Goal: Information Seeking & Learning: Understand process/instructions

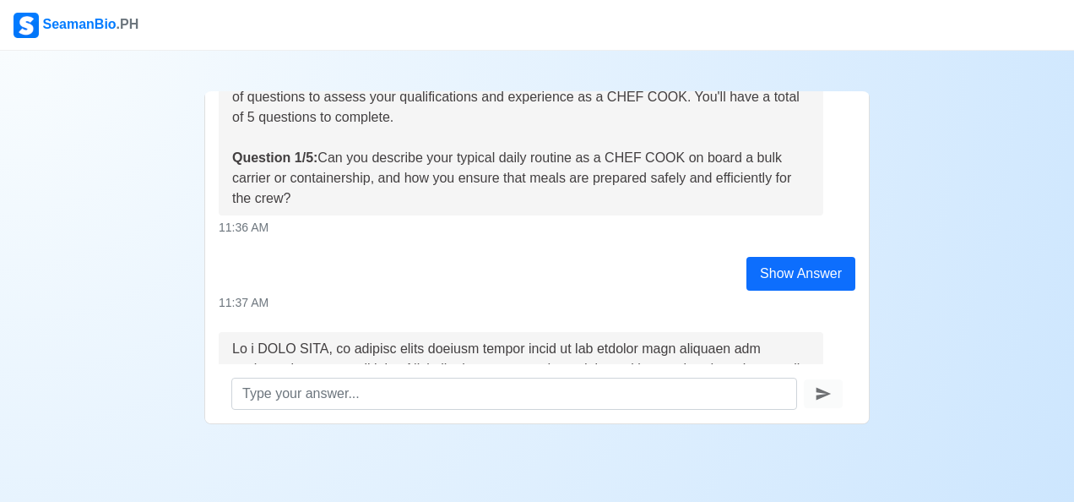
click at [691, 449] on div at bounding box center [537, 454] width 1074 height 20
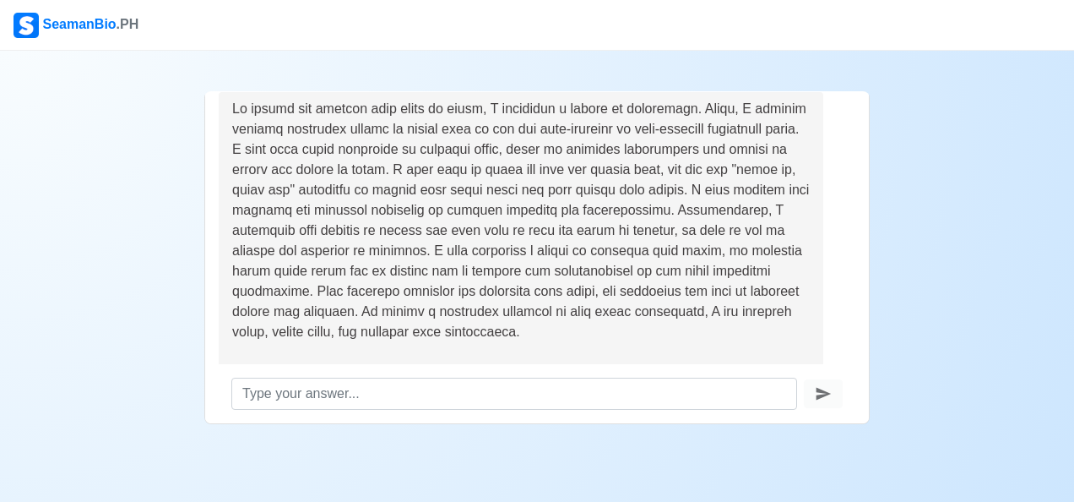
scroll to position [1630, 0]
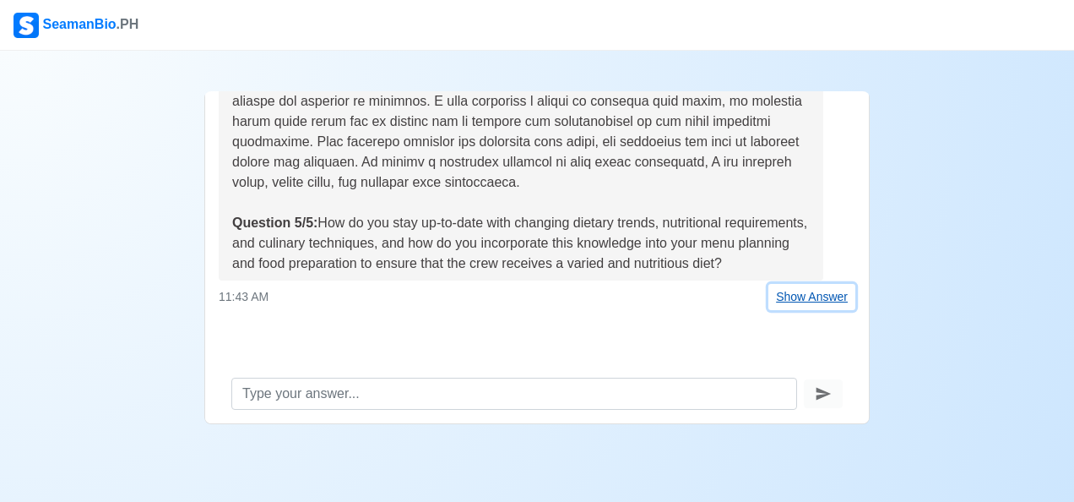
click at [814, 296] on button "Show Answer" at bounding box center [812, 297] width 87 height 26
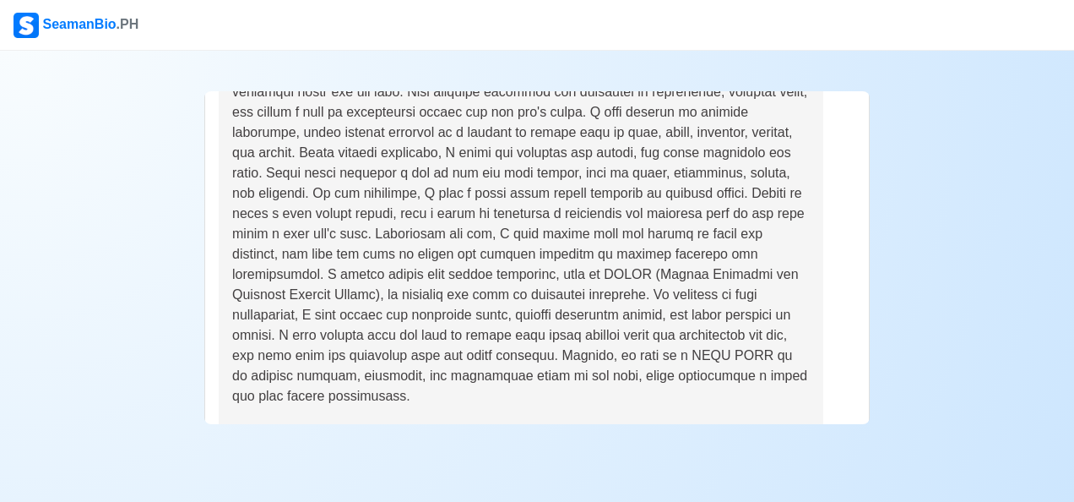
scroll to position [760, 0]
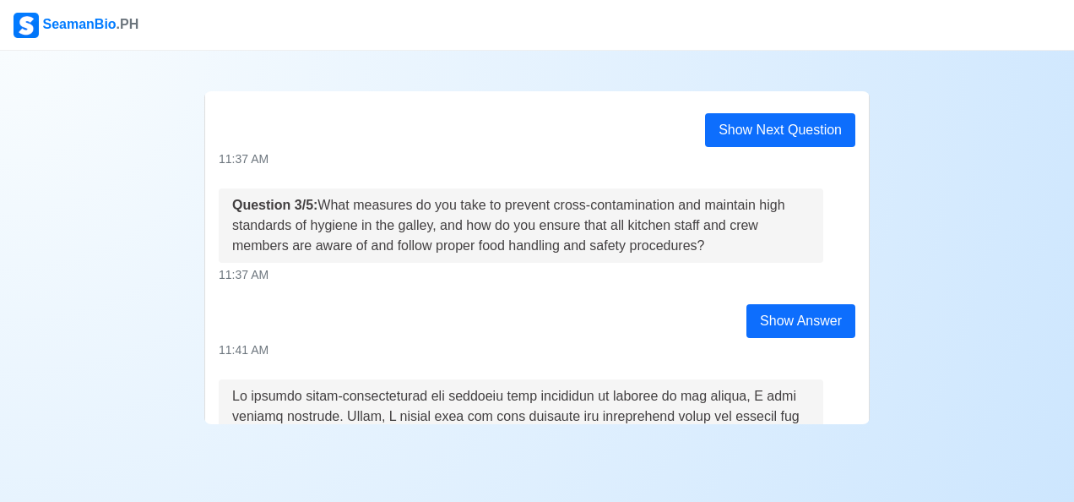
click at [803, 315] on div "Show Answer" at bounding box center [801, 321] width 109 height 34
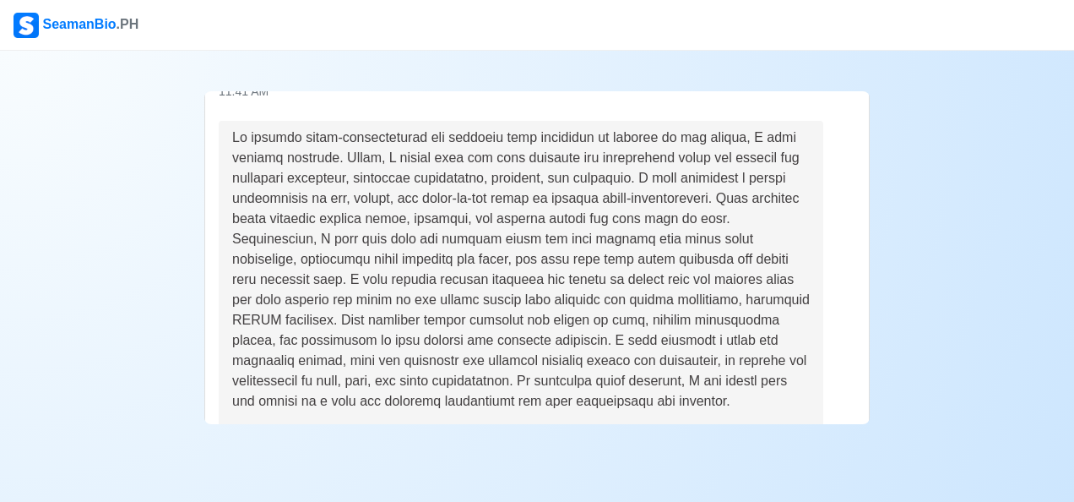
scroll to position [845, 0]
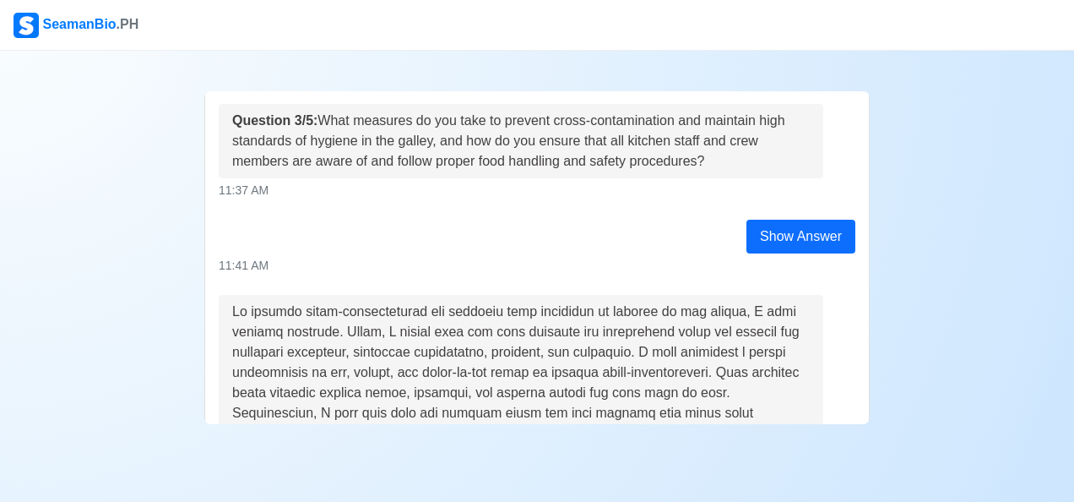
click at [753, 240] on div "Show Answer" at bounding box center [801, 237] width 109 height 34
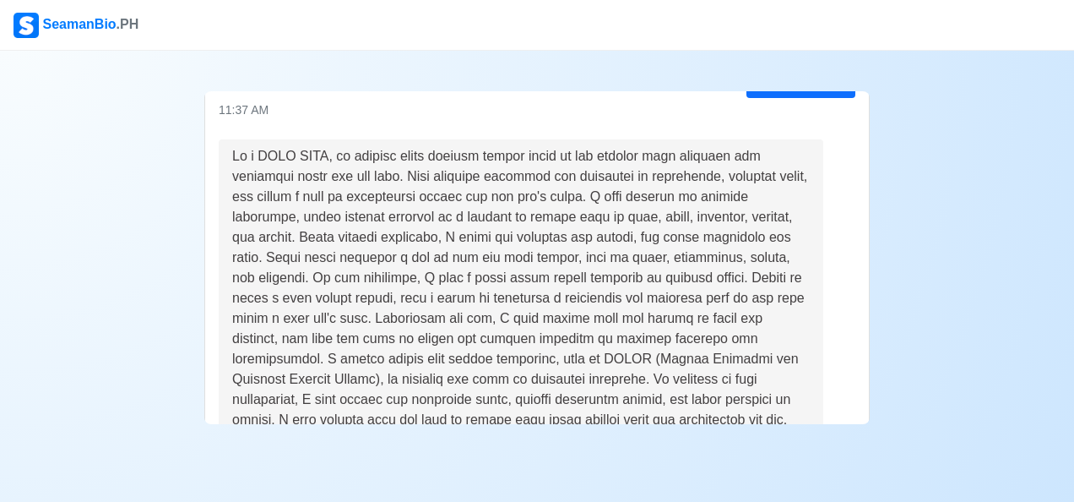
scroll to position [0, 0]
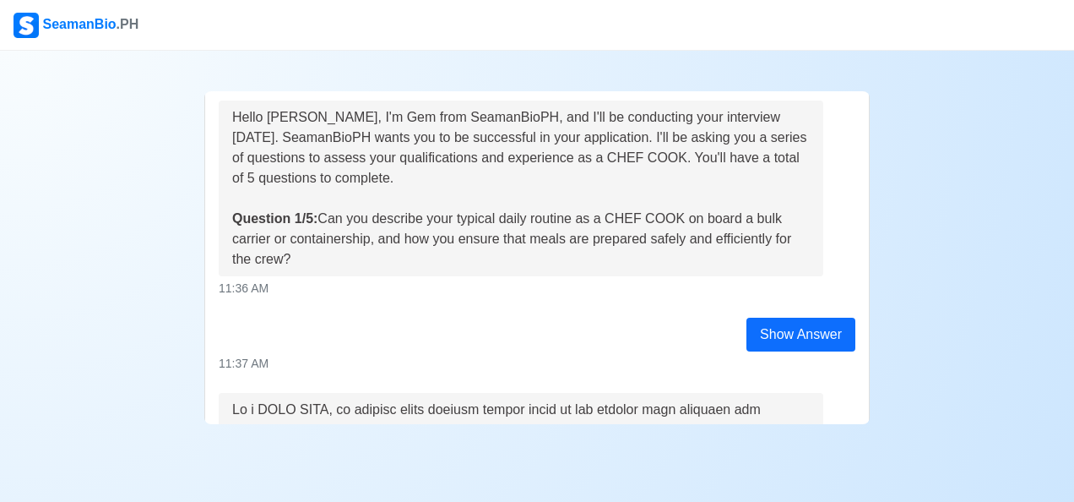
click at [769, 329] on div "Show Answer" at bounding box center [801, 335] width 109 height 34
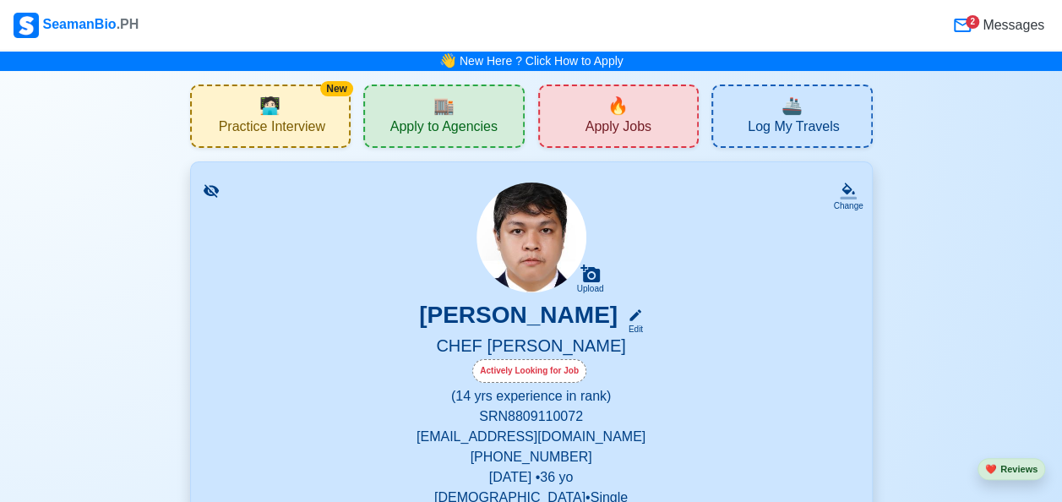
click at [309, 128] on span "Practice Interview" at bounding box center [272, 128] width 106 height 21
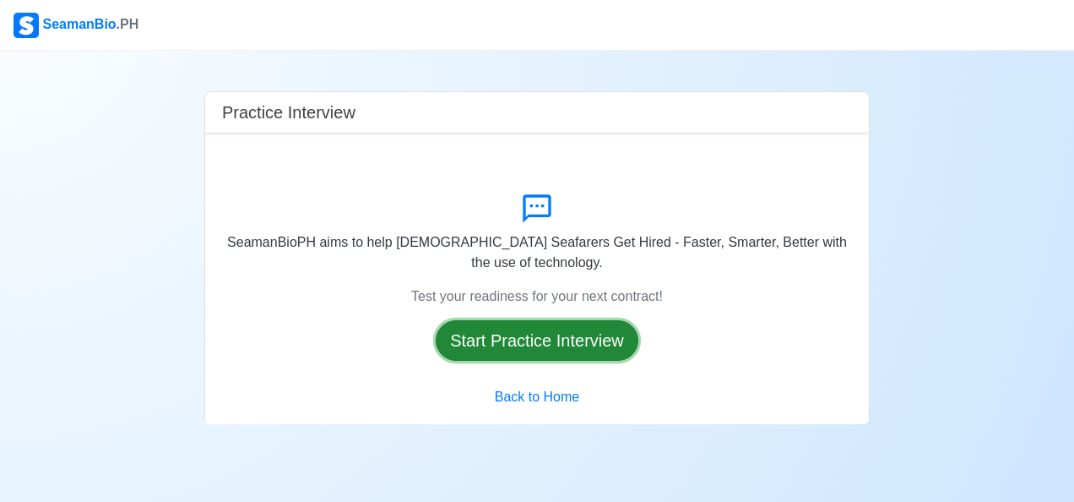
click at [517, 333] on button "Start Practice Interview" at bounding box center [537, 340] width 203 height 41
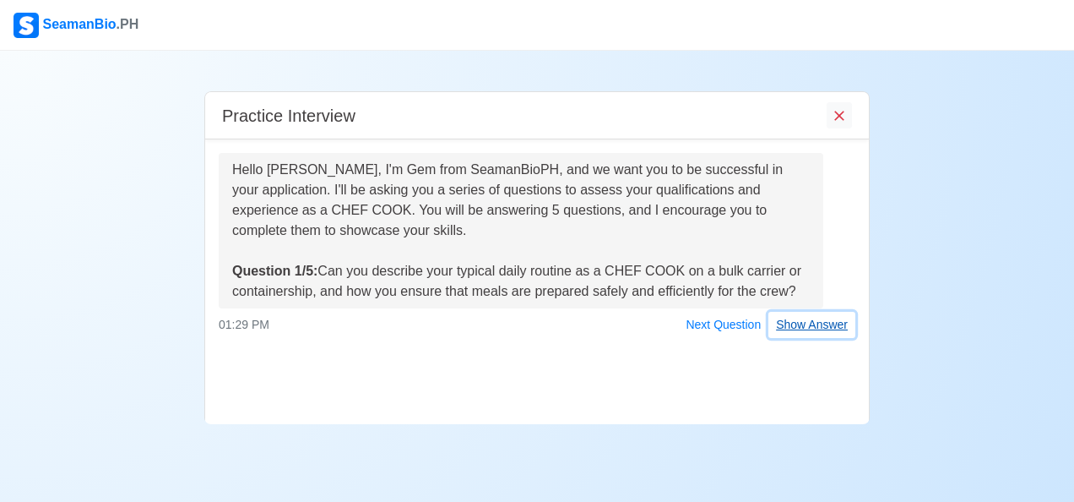
click at [816, 327] on button "Show Answer" at bounding box center [812, 325] width 87 height 26
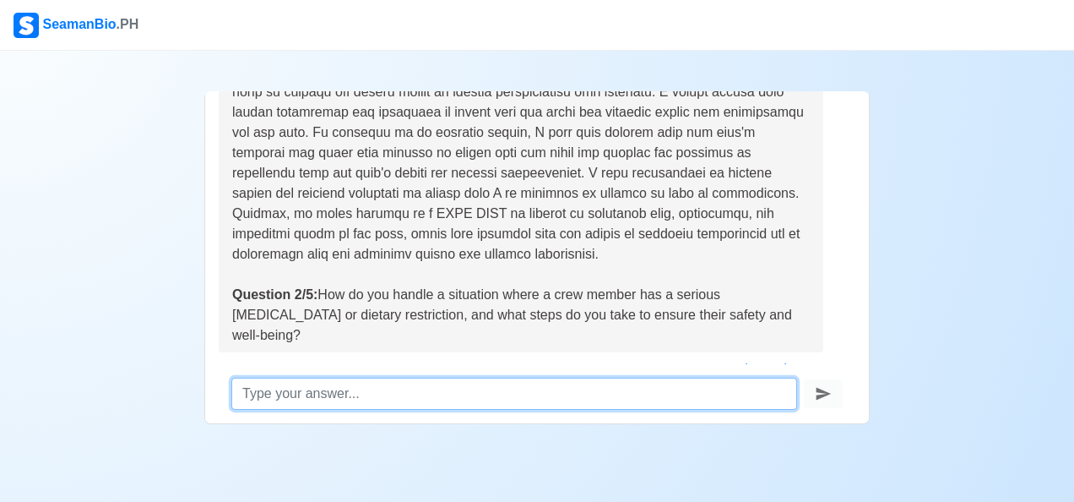
scroll to position [530, 0]
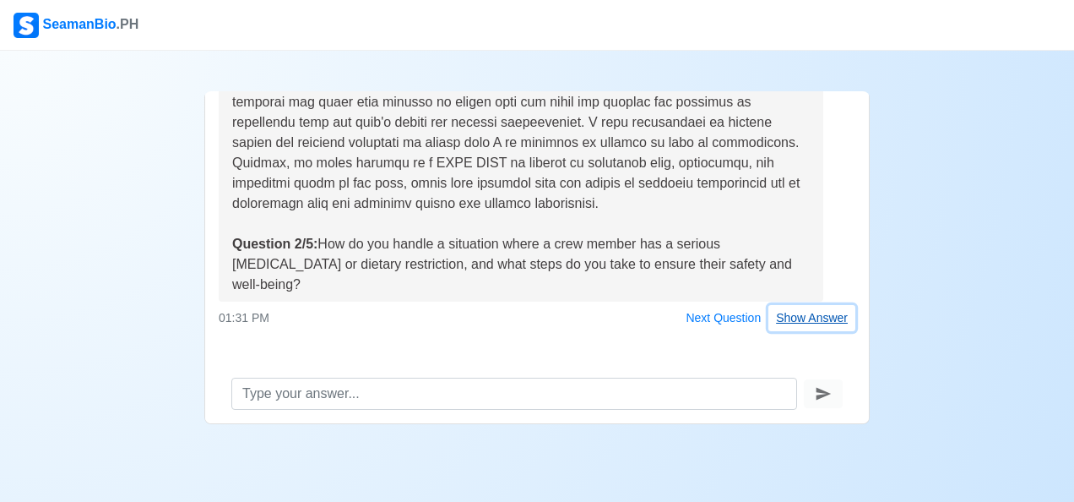
click at [789, 305] on button "Show Answer" at bounding box center [812, 318] width 87 height 26
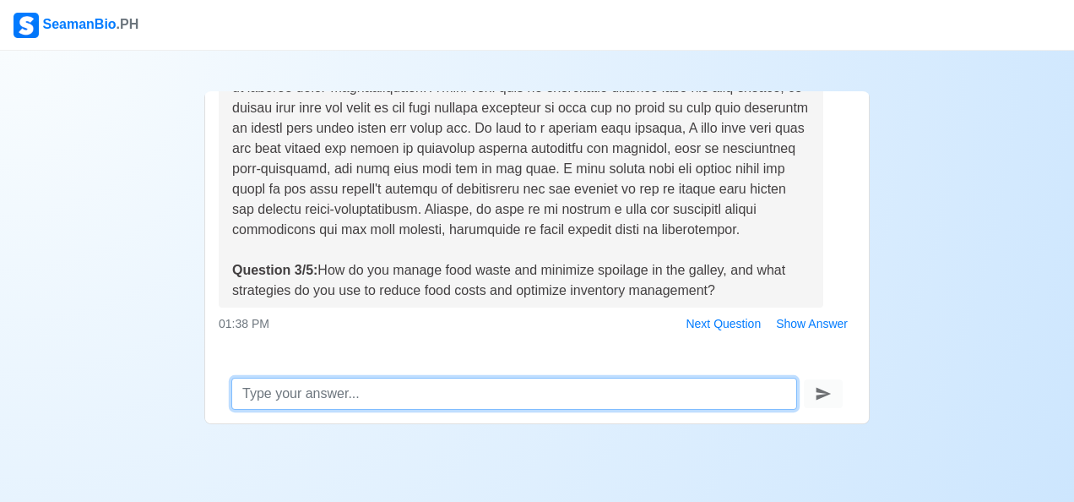
scroll to position [1107, 0]
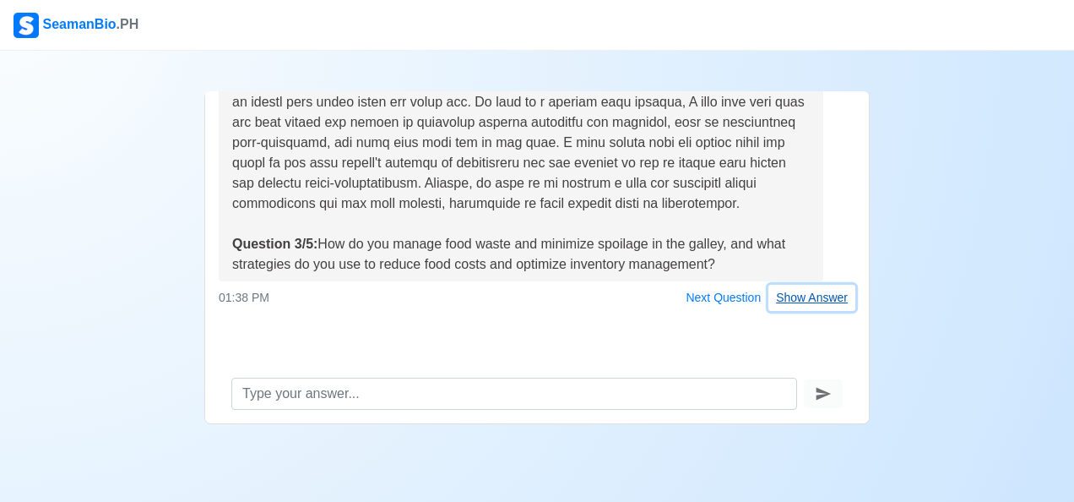
click at [791, 294] on button "Show Answer" at bounding box center [812, 298] width 87 height 26
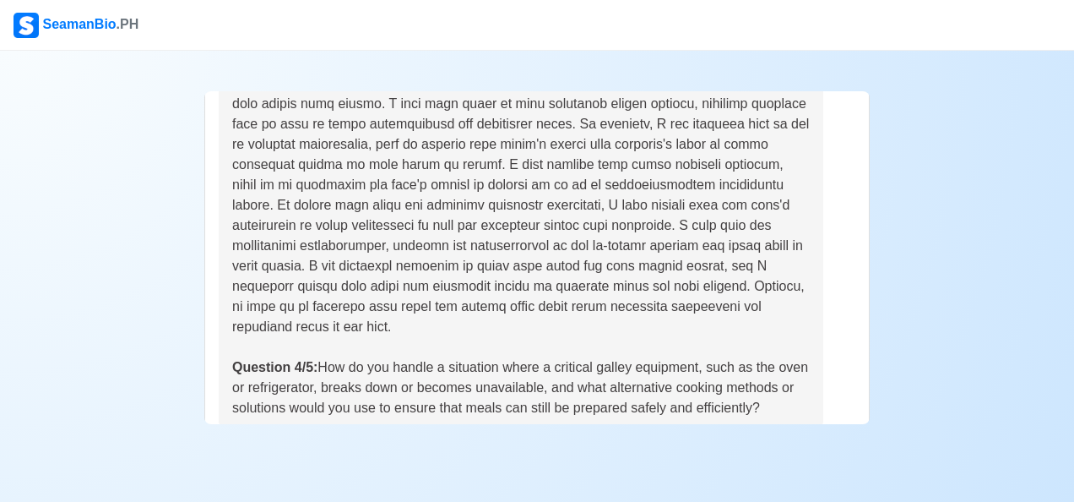
scroll to position [1683, 0]
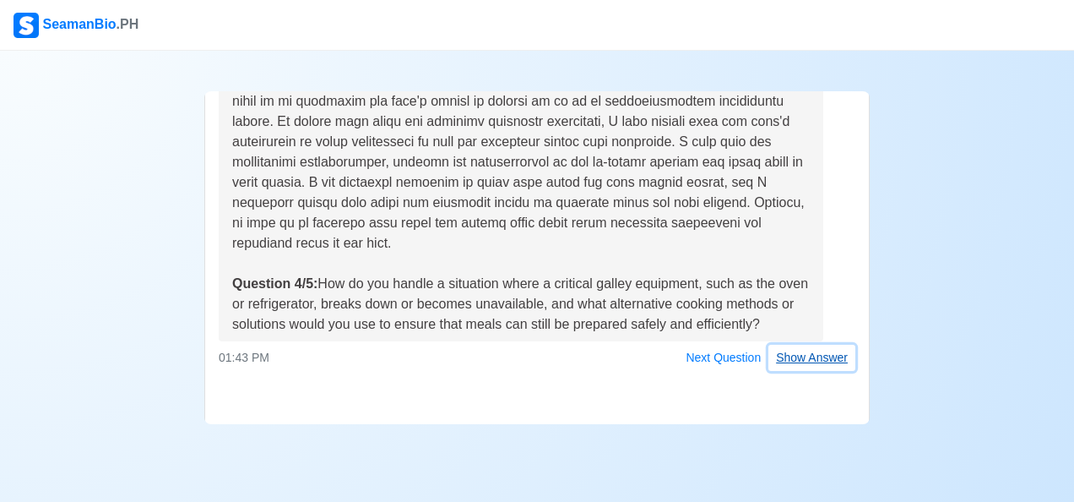
click at [792, 360] on button "Show Answer" at bounding box center [812, 358] width 87 height 26
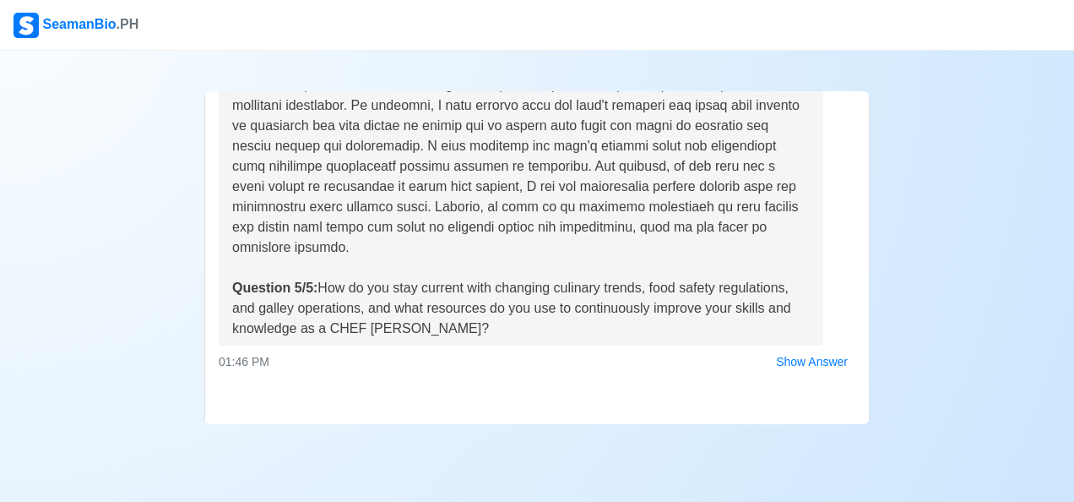
scroll to position [2299, 0]
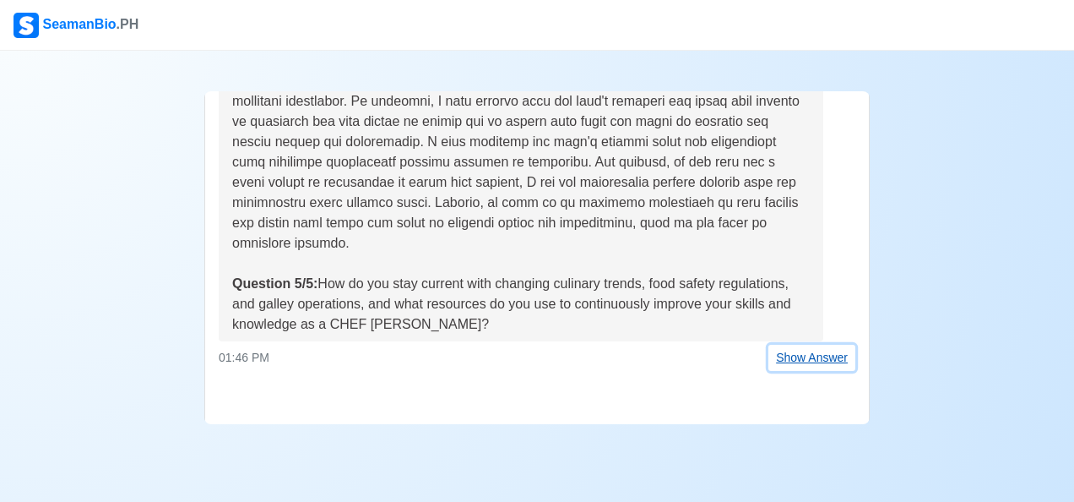
click at [791, 356] on button "Show Answer" at bounding box center [812, 358] width 87 height 26
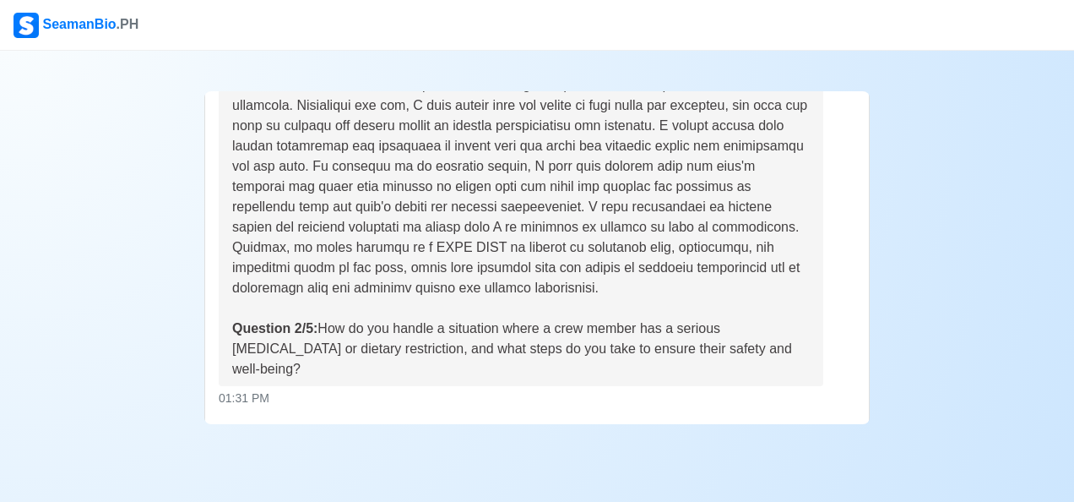
scroll to position [84, 0]
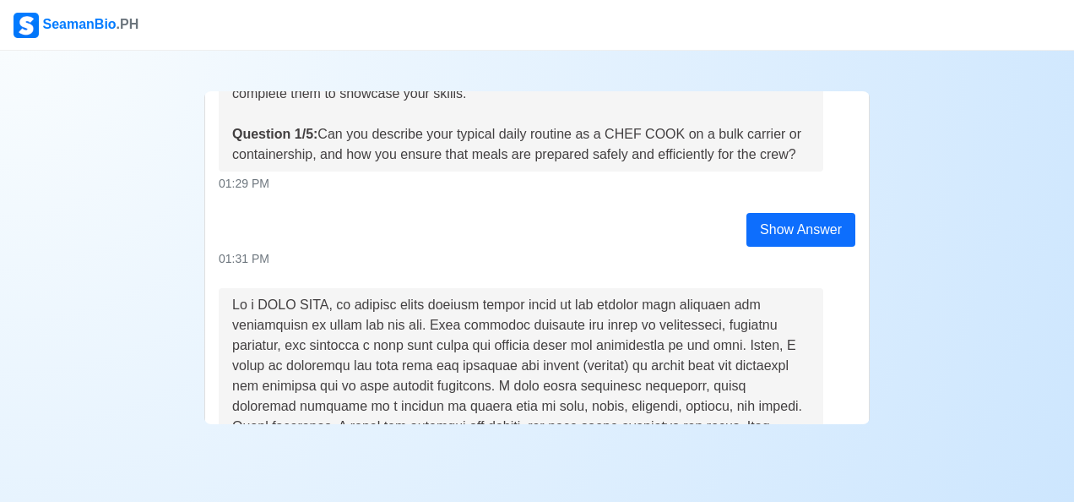
click at [1032, 241] on div "Practice Interview Hello [PERSON_NAME], I'm Gem from SeamanBioPH, and we want y…" at bounding box center [537, 237] width 1074 height 373
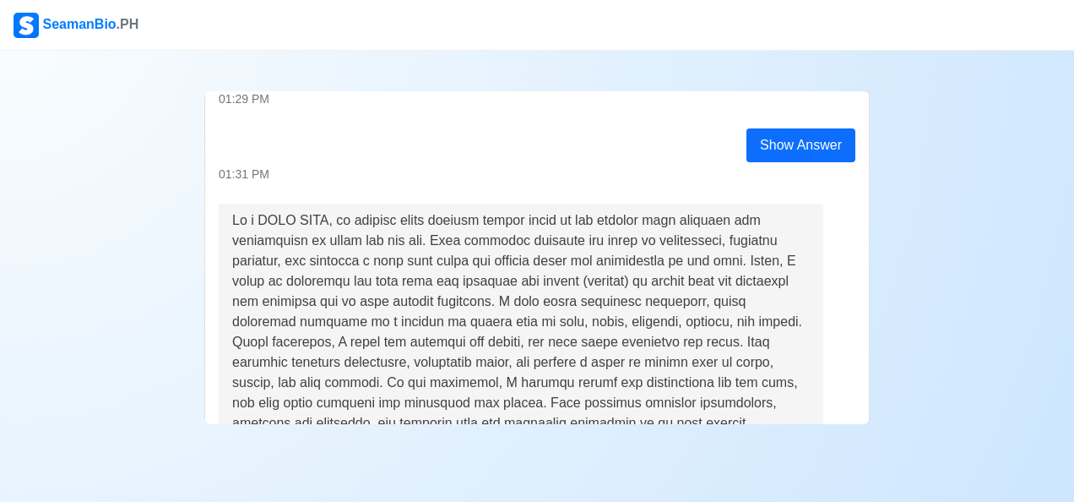
scroll to position [0, 0]
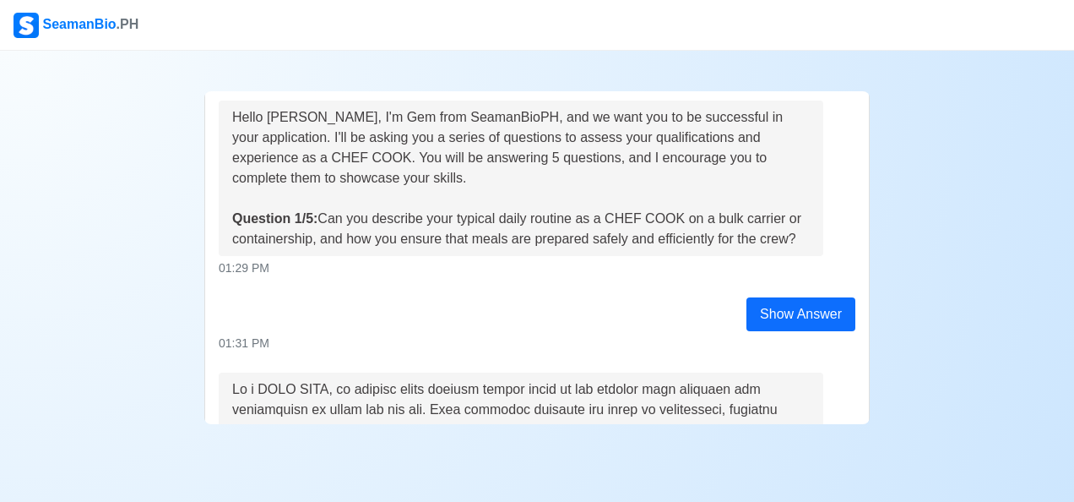
click at [507, 146] on div "Hello [PERSON_NAME], I'm Gem from SeamanBioPH, and we want you to be successful…" at bounding box center [521, 178] width 578 height 142
